Goal: Task Accomplishment & Management: Manage account settings

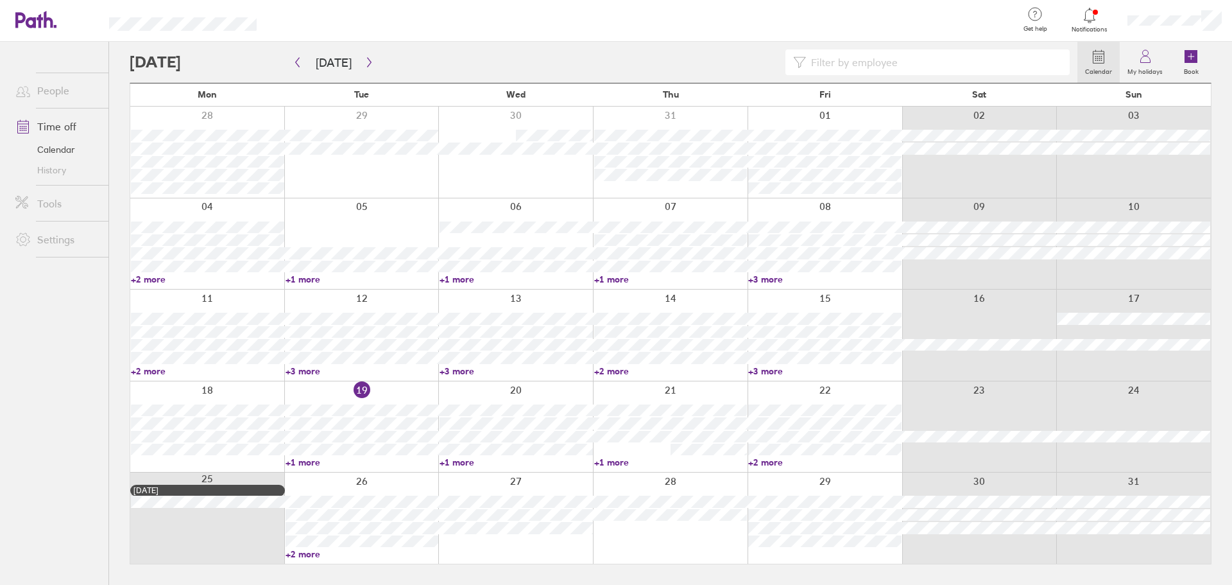
click at [287, 372] on link "+3 more" at bounding box center [362, 371] width 153 height 12
click at [298, 375] on link "+3 more" at bounding box center [362, 371] width 153 height 12
click at [558, 370] on link "+3 more" at bounding box center [516, 371] width 153 height 12
click at [334, 463] on link "+1 more" at bounding box center [362, 462] width 153 height 12
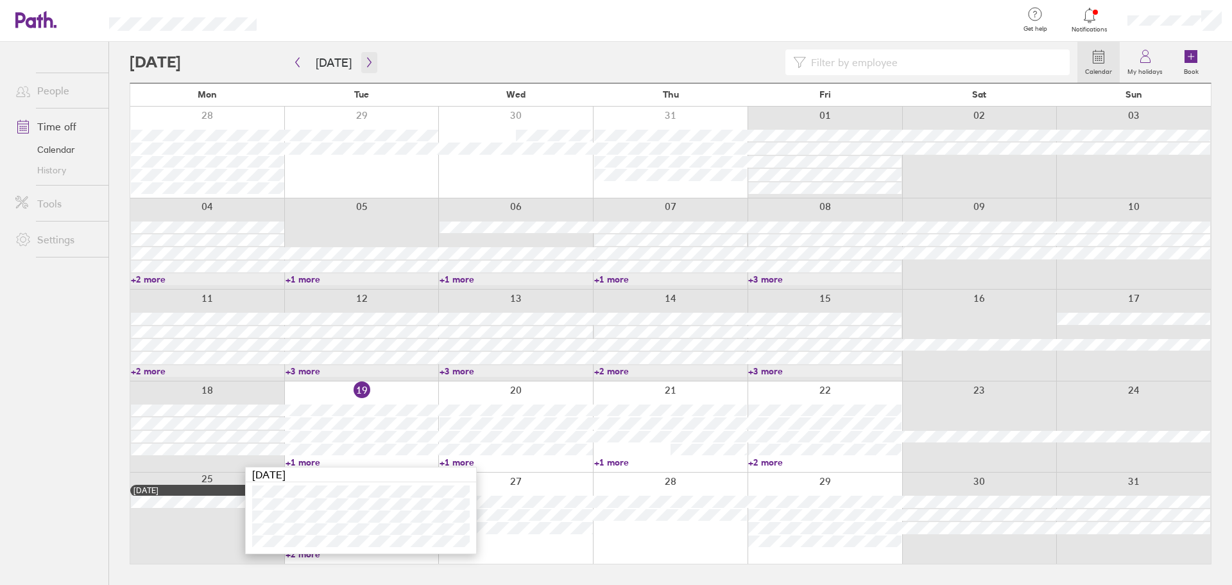
click at [366, 62] on icon "button" at bounding box center [369, 62] width 10 height 10
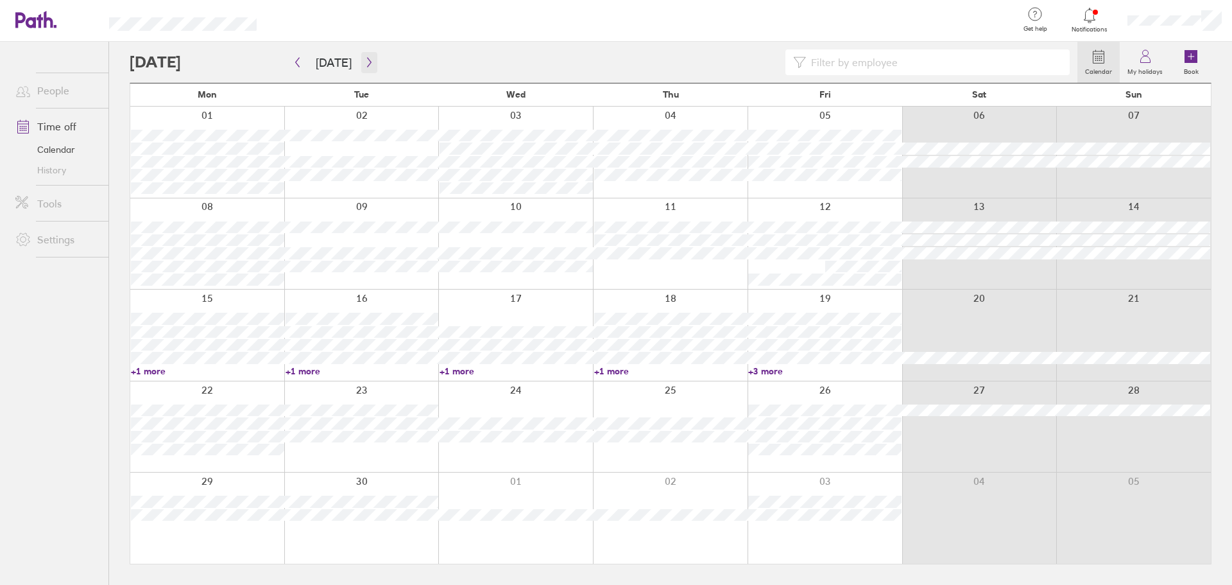
click at [365, 63] on icon "button" at bounding box center [369, 62] width 10 height 10
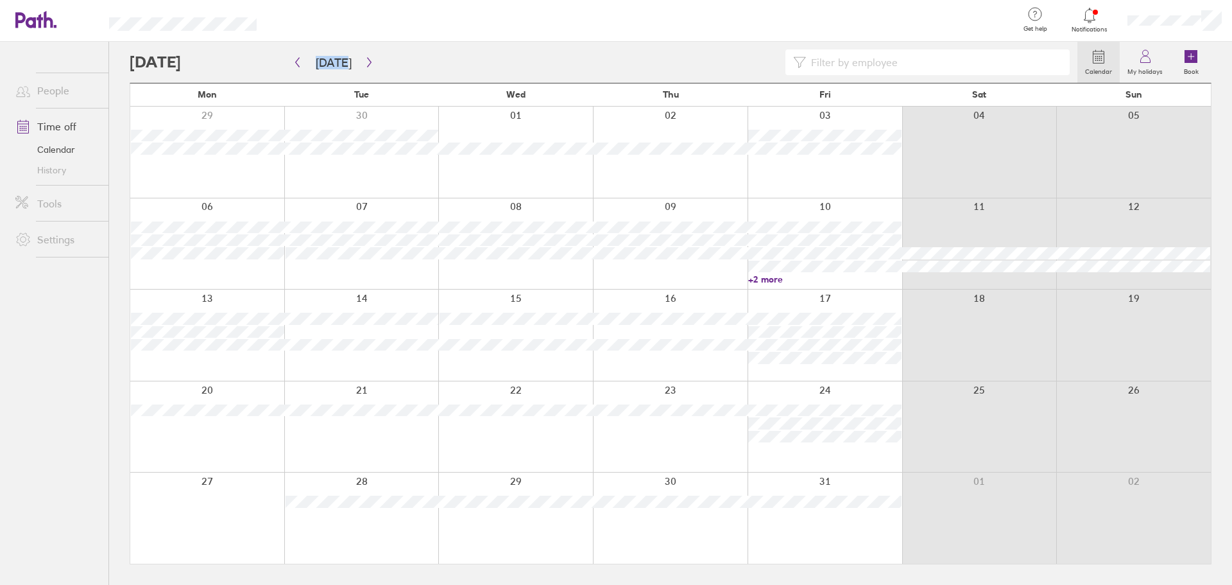
click at [1090, 17] on icon at bounding box center [1089, 15] width 15 height 15
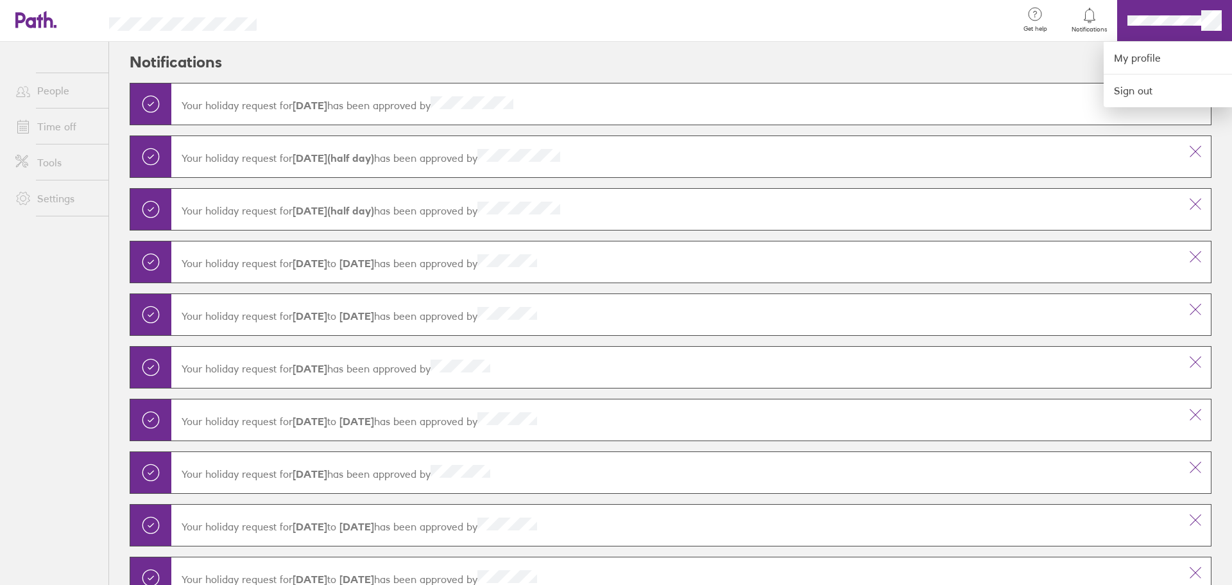
click at [53, 121] on div at bounding box center [616, 292] width 1232 height 585
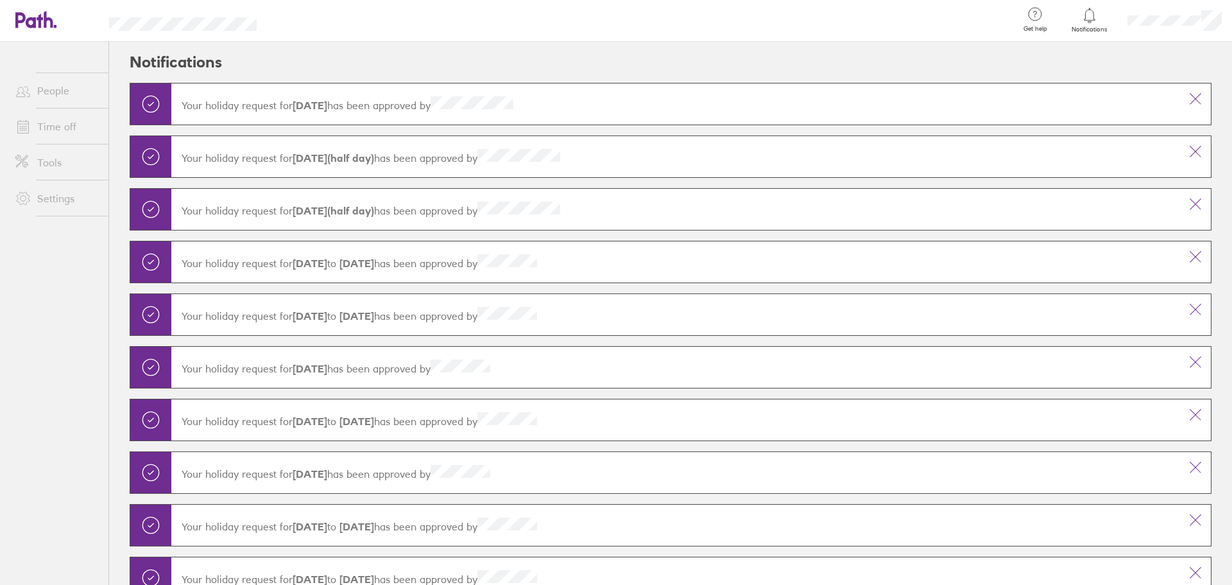
click at [51, 133] on link "Time off" at bounding box center [56, 127] width 103 height 26
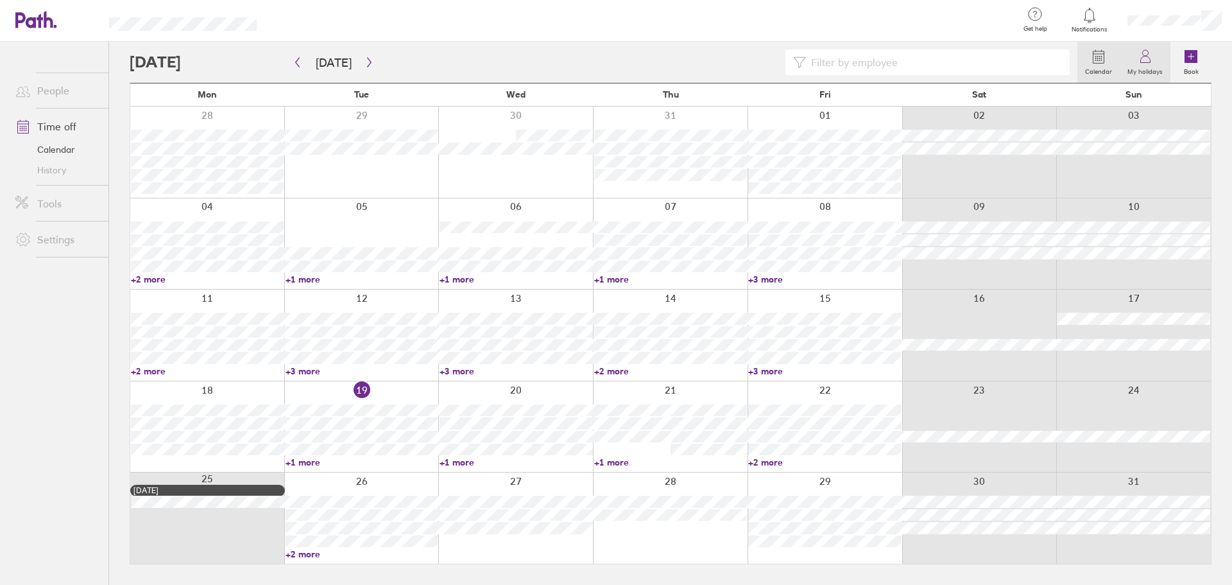
click at [1145, 60] on icon at bounding box center [1145, 56] width 15 height 15
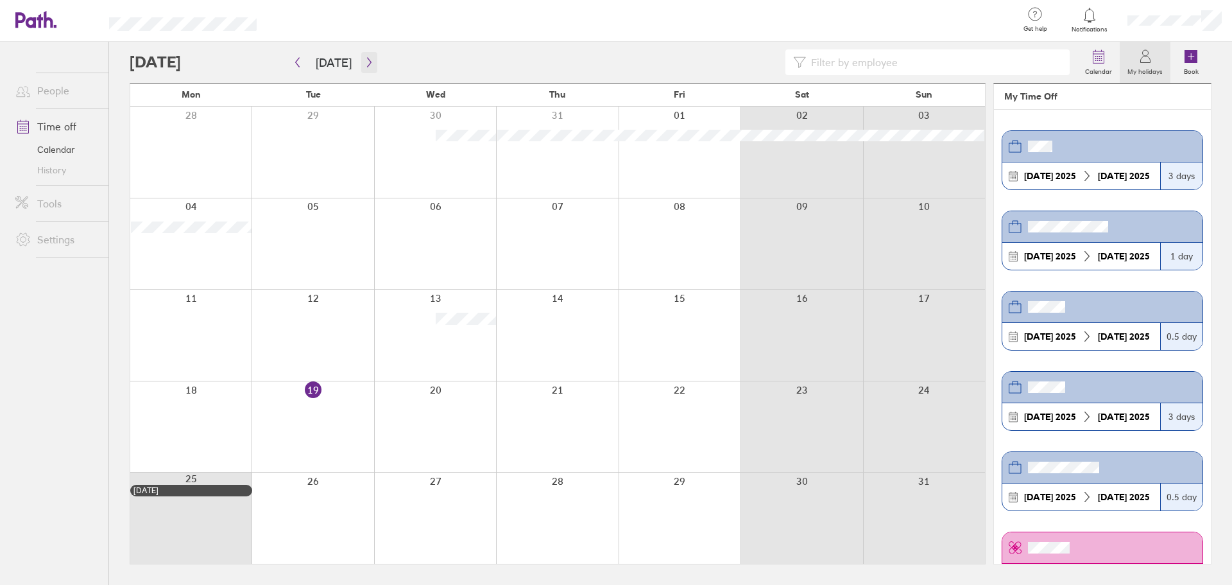
click at [364, 64] on icon "button" at bounding box center [369, 62] width 10 height 10
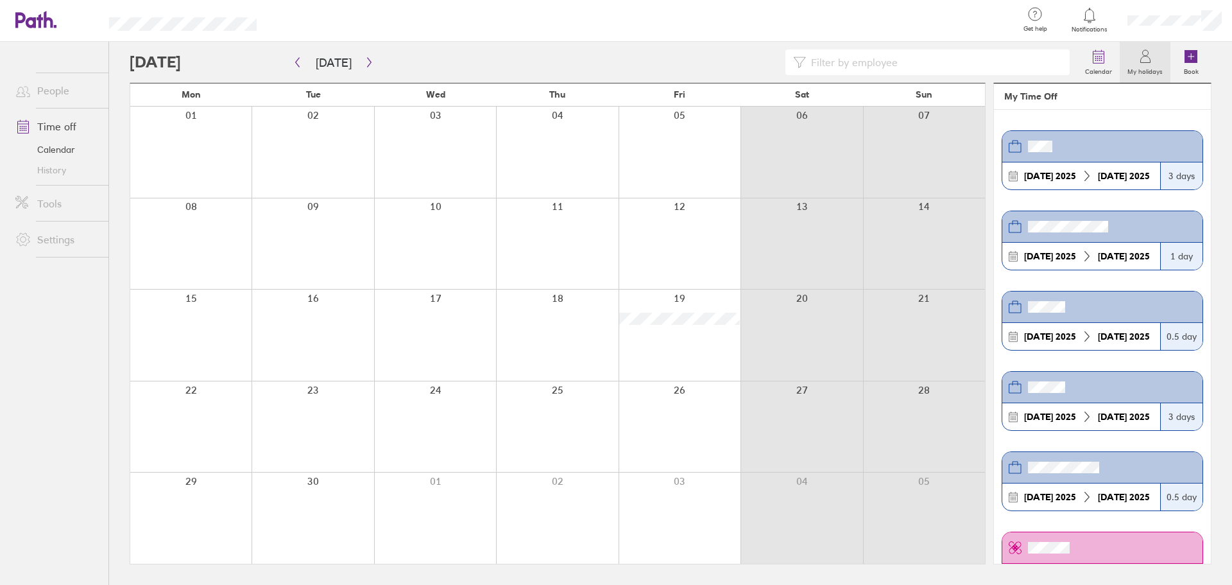
click at [53, 126] on link "Time off" at bounding box center [56, 127] width 103 height 26
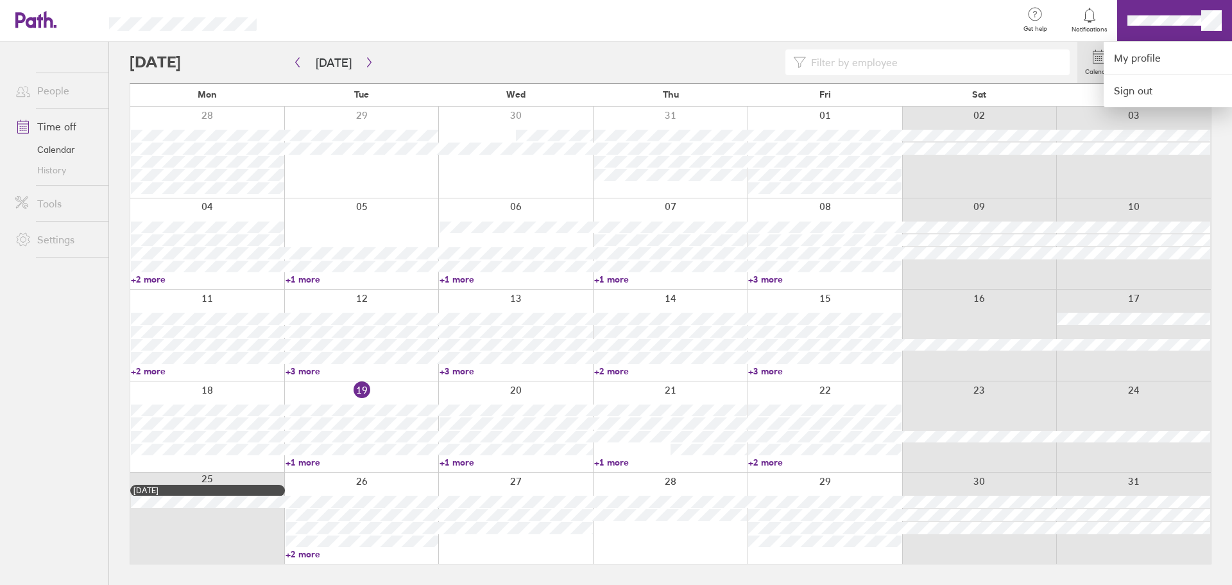
click at [1208, 19] on div at bounding box center [616, 292] width 1232 height 585
click at [1139, 53] on link "My profile" at bounding box center [1168, 58] width 128 height 33
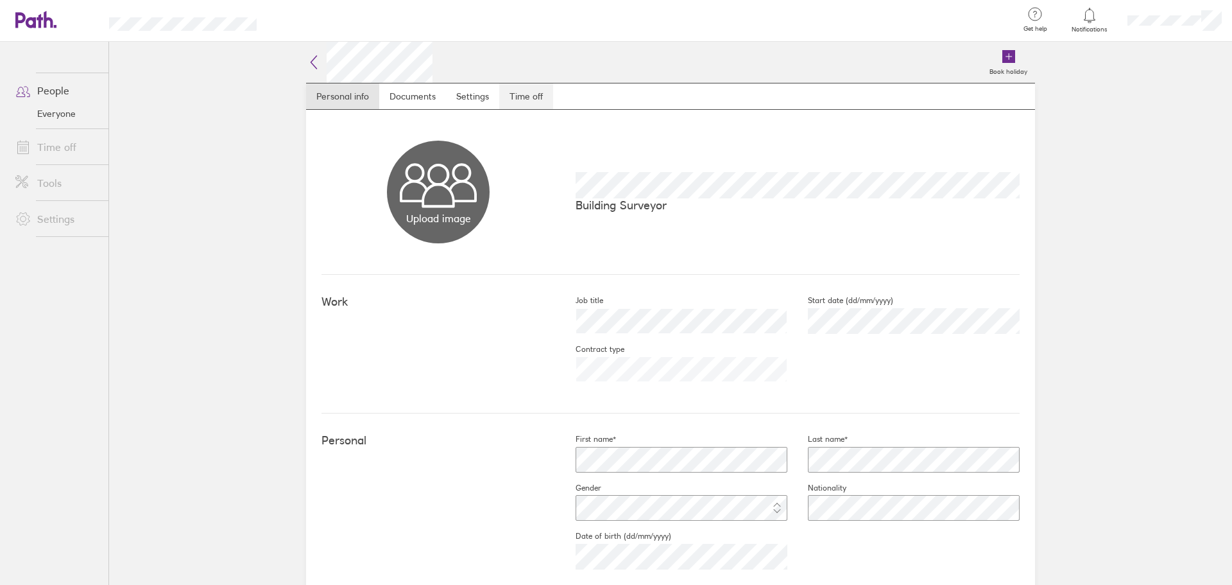
click at [527, 98] on link "Time off" at bounding box center [526, 96] width 54 height 26
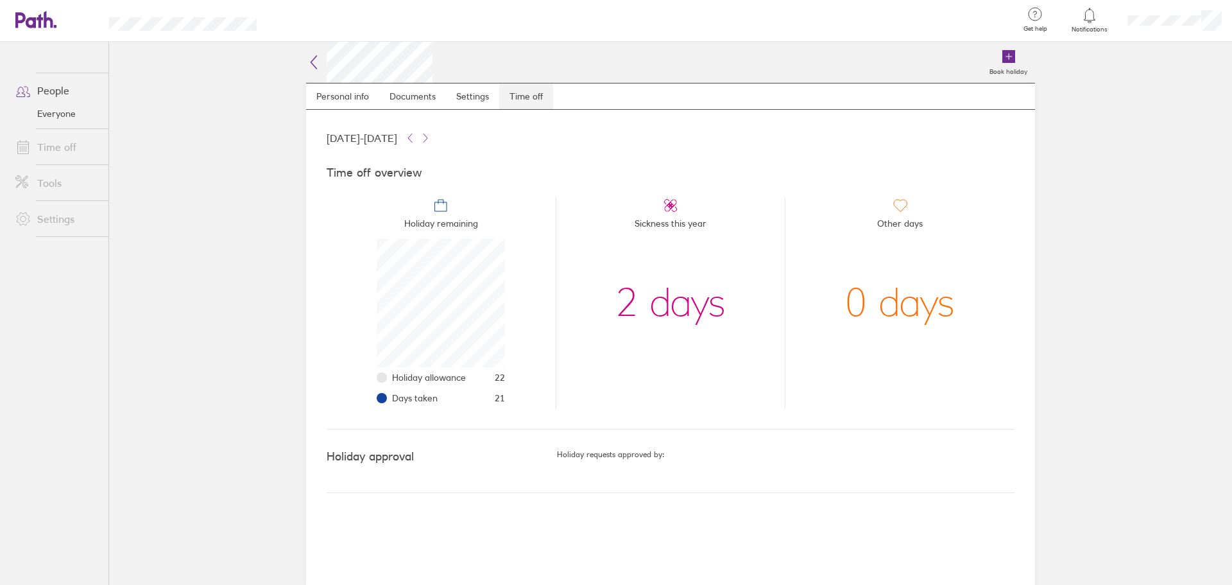
scroll to position [128, 128]
